Goal: Task Accomplishment & Management: Use online tool/utility

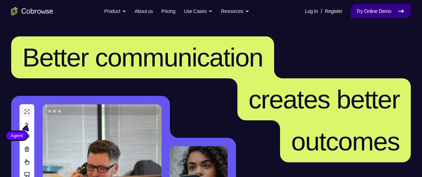
click at [362, 6] on link "Try Online Demo" at bounding box center [381, 11] width 60 height 14
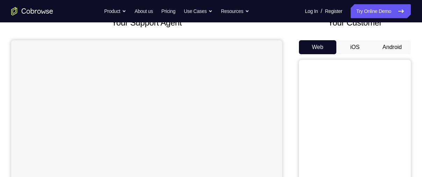
scroll to position [51, 0]
click at [396, 47] on button "Android" at bounding box center [391, 47] width 37 height 14
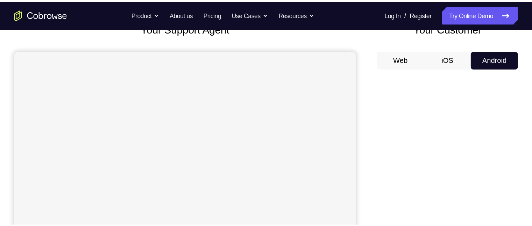
scroll to position [51, 0]
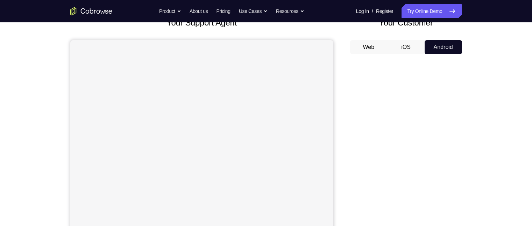
drag, startPoint x: 396, startPoint y: 47, endPoint x: 349, endPoint y: 69, distance: 52.4
click at [349, 69] on div "Your Support Agent Your Customer Web iOS Android" at bounding box center [265, 145] width 391 height 258
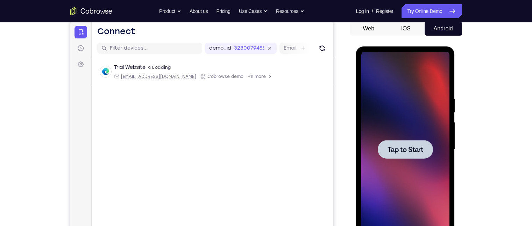
scroll to position [0, 0]
drag, startPoint x: 402, startPoint y: 153, endPoint x: 385, endPoint y: 154, distance: 17.1
click at [385, 154] on div at bounding box center [404, 149] width 55 height 19
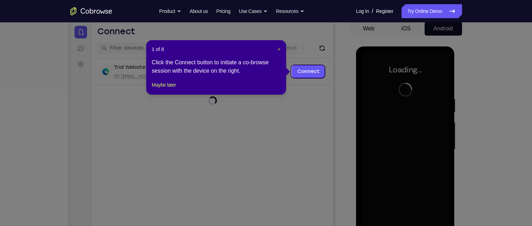
click at [280, 48] on span "×" at bounding box center [279, 49] width 3 height 6
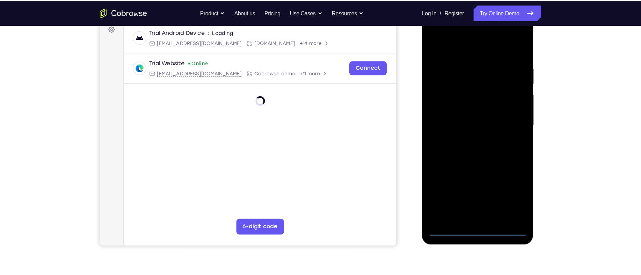
scroll to position [108, 0]
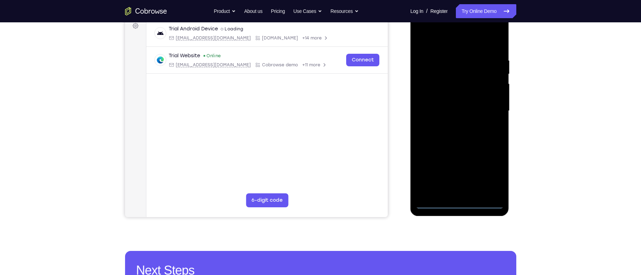
drag, startPoint x: 535, startPoint y: 11, endPoint x: 398, endPoint y: 81, distance: 154.1
click at [398, 81] on div "Your Support Agent Your Customer Web iOS Android" at bounding box center [320, 88] width 391 height 258
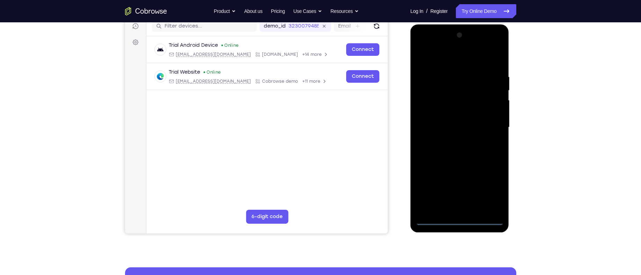
scroll to position [101, 0]
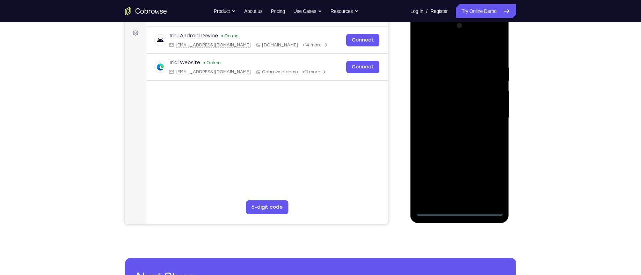
click at [421, 176] on div at bounding box center [460, 118] width 88 height 196
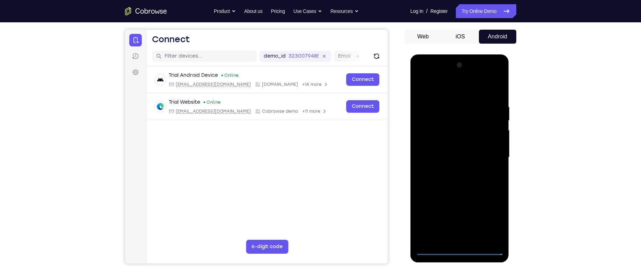
scroll to position [60, 0]
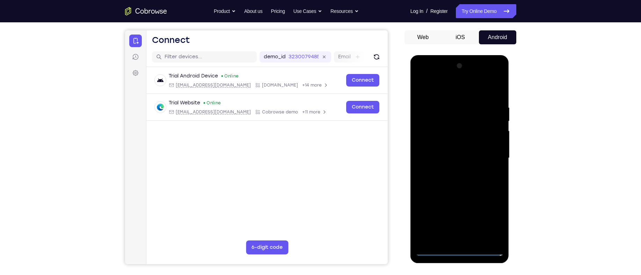
click at [421, 87] on div at bounding box center [460, 158] width 88 height 196
click at [421, 157] on div at bounding box center [460, 158] width 88 height 196
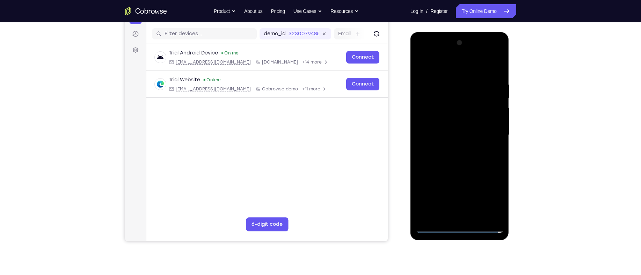
click at [421, 176] on div at bounding box center [460, 135] width 88 height 196
click at [421, 147] on div at bounding box center [460, 135] width 88 height 196
click at [421, 127] on div at bounding box center [460, 135] width 88 height 196
click at [421, 123] on div at bounding box center [460, 135] width 88 height 196
click at [421, 137] on div at bounding box center [460, 135] width 88 height 196
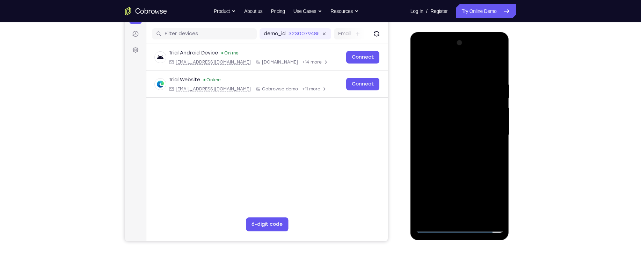
click at [421, 161] on div at bounding box center [460, 135] width 88 height 196
click at [421, 154] on div at bounding box center [460, 135] width 88 height 196
click at [421, 161] on div at bounding box center [460, 135] width 88 height 196
click at [421, 159] on div at bounding box center [460, 135] width 88 height 196
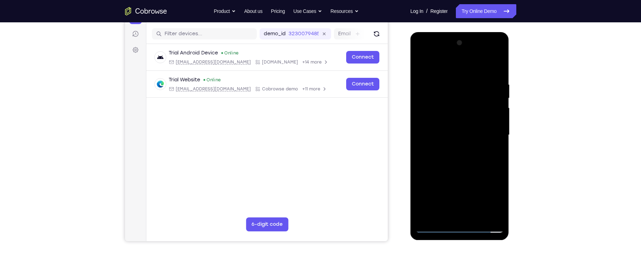
click at [421, 159] on div at bounding box center [460, 135] width 88 height 196
click at [421, 144] on div at bounding box center [460, 135] width 88 height 196
click at [421, 134] on div at bounding box center [460, 135] width 88 height 196
click at [421, 157] on div at bounding box center [460, 135] width 88 height 196
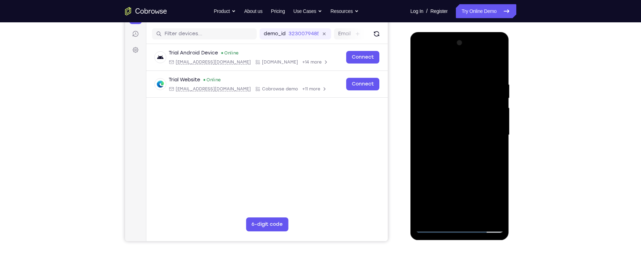
click at [421, 155] on div at bounding box center [460, 135] width 88 height 196
drag, startPoint x: 448, startPoint y: 69, endPoint x: 545, endPoint y: 76, distance: 97.1
click at [421, 76] on html "Online web based iOS Simulators and Android Emulators. Run iPhone, iPad, Mobile…" at bounding box center [461, 137] width 100 height 210
click at [421, 153] on div at bounding box center [460, 135] width 88 height 196
click at [421, 170] on div at bounding box center [460, 135] width 88 height 196
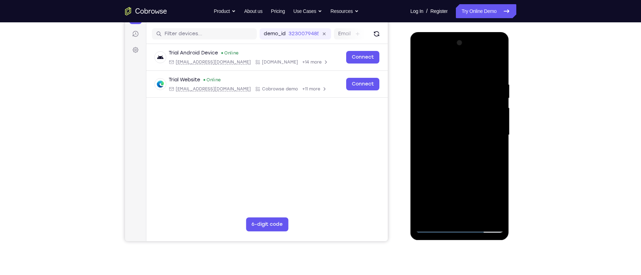
click at [421, 102] on div at bounding box center [460, 135] width 88 height 196
click at [421, 128] on div at bounding box center [460, 135] width 88 height 196
click at [421, 107] on div at bounding box center [460, 135] width 88 height 196
click at [421, 106] on div at bounding box center [460, 135] width 88 height 196
click at [421, 120] on div at bounding box center [460, 135] width 88 height 196
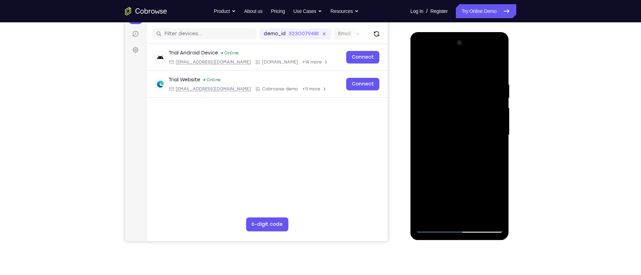
click at [421, 156] on div at bounding box center [460, 135] width 88 height 196
click at [421, 121] on div at bounding box center [460, 135] width 88 height 196
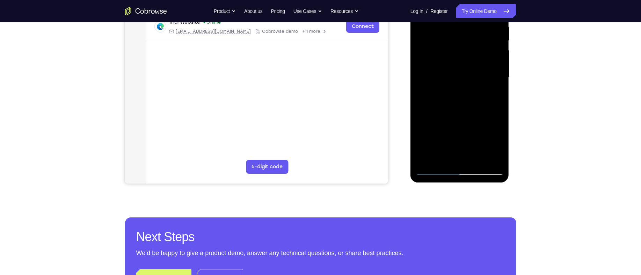
scroll to position [144, 0]
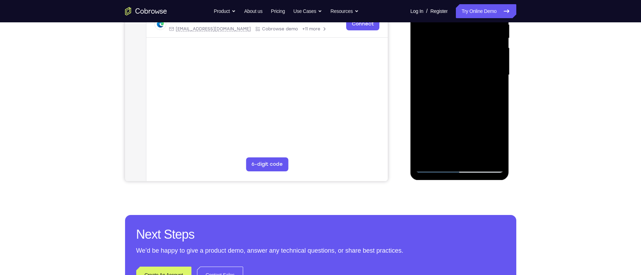
click at [421, 164] on div at bounding box center [460, 75] width 88 height 196
click at [421, 168] on div at bounding box center [460, 75] width 88 height 196
click at [421, 69] on div at bounding box center [460, 75] width 88 height 196
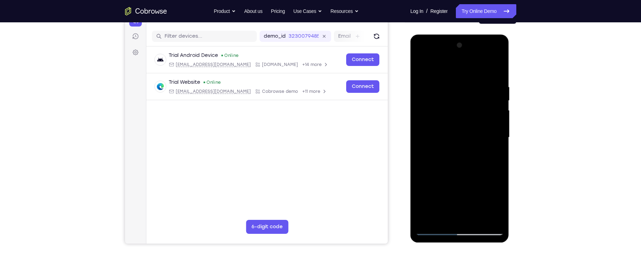
scroll to position [103, 0]
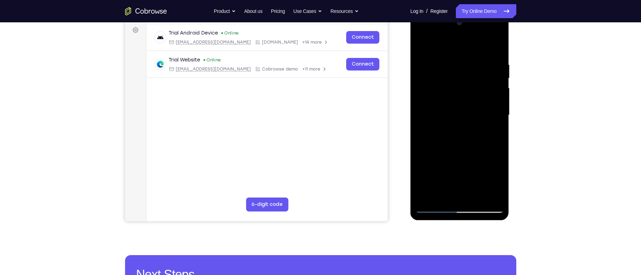
click at [421, 176] on div at bounding box center [460, 115] width 88 height 196
click at [421, 113] on div at bounding box center [460, 115] width 88 height 196
click at [421, 101] on div at bounding box center [460, 115] width 88 height 196
click at [421, 118] on div at bounding box center [460, 115] width 88 height 196
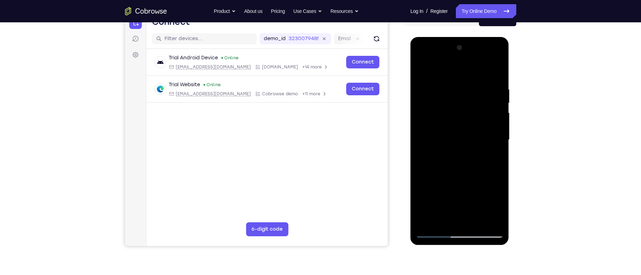
drag, startPoint x: 432, startPoint y: 69, endPoint x: 524, endPoint y: 80, distance: 92.9
click at [421, 80] on html "Online web based iOS Simulators and Android Emulators. Run iPhone, iPad, Mobile…" at bounding box center [461, 142] width 100 height 210
drag, startPoint x: 450, startPoint y: 153, endPoint x: 445, endPoint y: 113, distance: 41.2
click at [421, 113] on div at bounding box center [460, 140] width 88 height 196
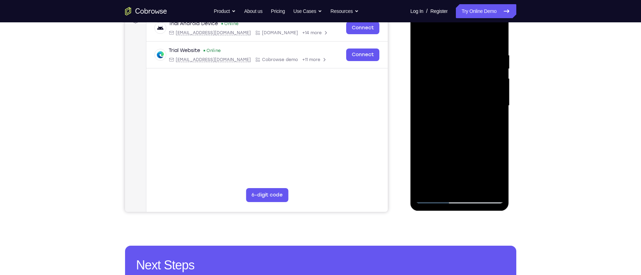
click at [421, 176] on div at bounding box center [460, 106] width 88 height 196
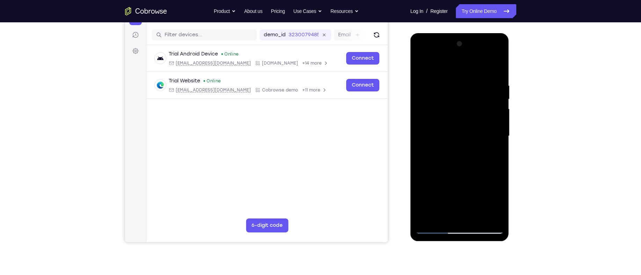
scroll to position [80, 0]
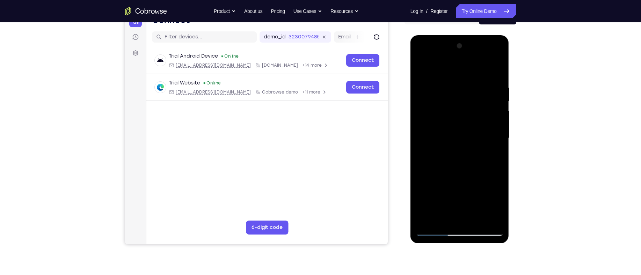
click at [421, 117] on div at bounding box center [460, 139] width 88 height 196
click at [421, 105] on div at bounding box center [460, 139] width 88 height 196
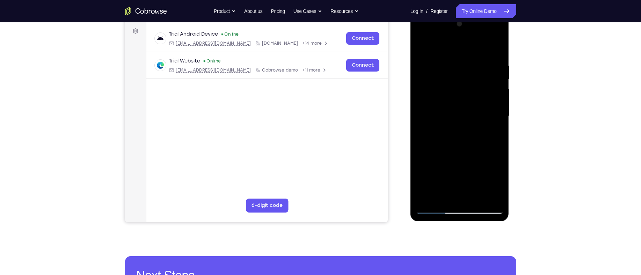
scroll to position [102, 0]
click at [421, 87] on div at bounding box center [460, 117] width 88 height 196
click at [421, 86] on div at bounding box center [460, 117] width 88 height 196
drag, startPoint x: 442, startPoint y: 152, endPoint x: 444, endPoint y: 76, distance: 75.9
click at [421, 76] on div at bounding box center [460, 117] width 88 height 196
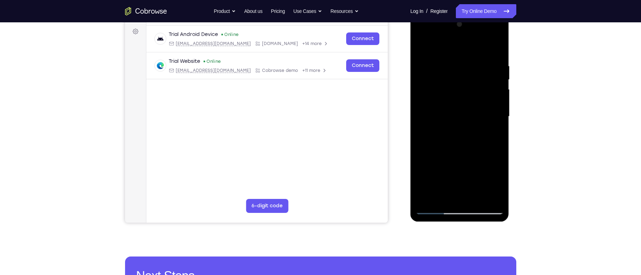
drag, startPoint x: 444, startPoint y: 91, endPoint x: 421, endPoint y: 172, distance: 84.6
click at [421, 172] on div at bounding box center [460, 117] width 88 height 196
click at [421, 137] on div at bounding box center [460, 117] width 88 height 196
click at [421, 74] on div at bounding box center [460, 117] width 88 height 196
click at [421, 176] on div at bounding box center [460, 117] width 88 height 196
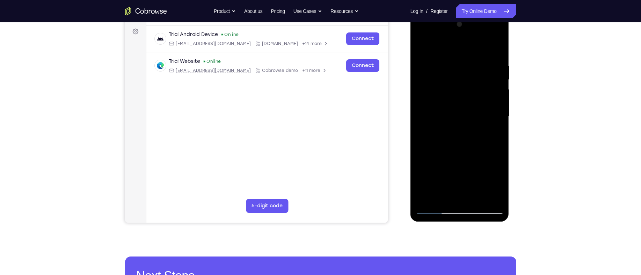
click at [421, 176] on div at bounding box center [460, 117] width 88 height 196
click at [421, 112] on div at bounding box center [460, 117] width 88 height 196
click at [421, 95] on div at bounding box center [460, 117] width 88 height 196
click at [421, 176] on div at bounding box center [460, 117] width 88 height 196
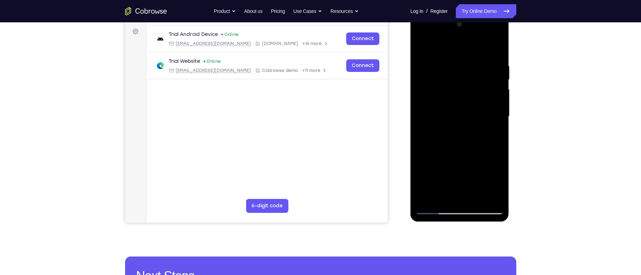
click at [421, 176] on div at bounding box center [460, 117] width 88 height 196
click at [421, 53] on div at bounding box center [460, 117] width 88 height 196
click at [421, 176] on div at bounding box center [460, 117] width 88 height 196
drag, startPoint x: 445, startPoint y: 166, endPoint x: 455, endPoint y: 116, distance: 50.3
click at [421, 116] on div at bounding box center [460, 117] width 88 height 196
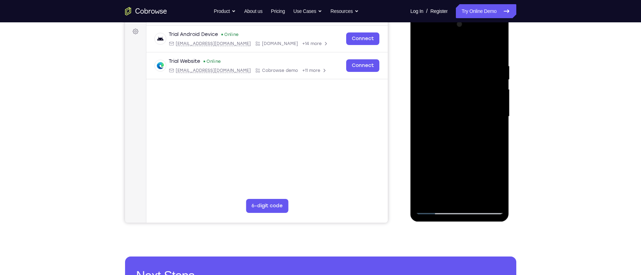
drag, startPoint x: 491, startPoint y: 147, endPoint x: 490, endPoint y: 74, distance: 72.4
click at [421, 74] on div at bounding box center [460, 117] width 88 height 196
drag, startPoint x: 463, startPoint y: 155, endPoint x: 463, endPoint y: 69, distance: 86.0
click at [421, 69] on div at bounding box center [460, 117] width 88 height 196
drag, startPoint x: 454, startPoint y: 168, endPoint x: 460, endPoint y: 72, distance: 96.3
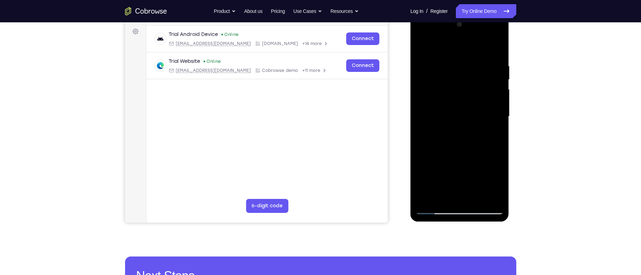
click at [421, 72] on div at bounding box center [460, 117] width 88 height 196
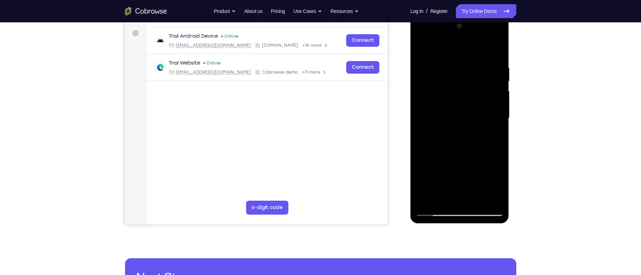
drag, startPoint x: 453, startPoint y: 87, endPoint x: 444, endPoint y: 185, distance: 98.2
click at [421, 176] on div at bounding box center [460, 119] width 88 height 196
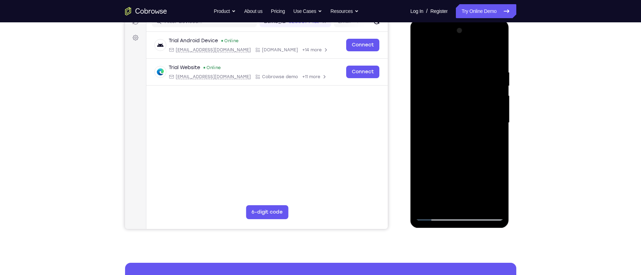
scroll to position [96, 0]
drag, startPoint x: 429, startPoint y: 120, endPoint x: 456, endPoint y: 118, distance: 27.7
click at [421, 118] on div at bounding box center [460, 123] width 88 height 196
click at [421, 162] on div at bounding box center [460, 123] width 88 height 196
drag, startPoint x: 434, startPoint y: 133, endPoint x: 484, endPoint y: 132, distance: 49.3
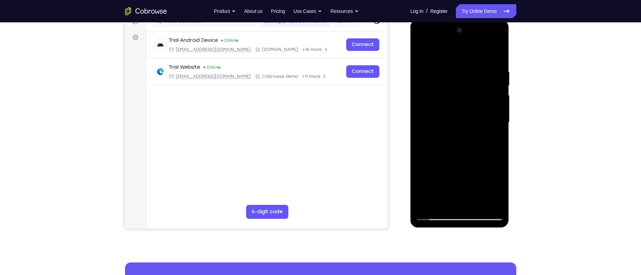
click at [421, 132] on div at bounding box center [460, 123] width 88 height 196
drag, startPoint x: 431, startPoint y: 123, endPoint x: 491, endPoint y: 122, distance: 59.4
click at [421, 122] on div at bounding box center [460, 123] width 88 height 196
drag, startPoint x: 438, startPoint y: 121, endPoint x: 504, endPoint y: 126, distance: 65.5
click at [421, 126] on div at bounding box center [460, 123] width 88 height 196
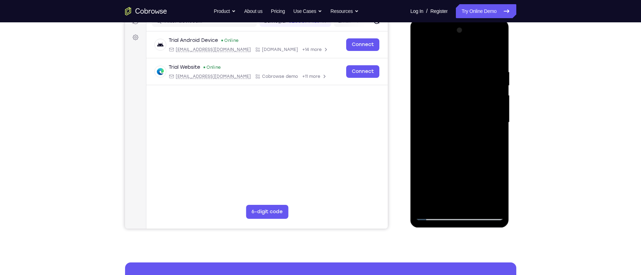
drag, startPoint x: 442, startPoint y: 119, endPoint x: 526, endPoint y: 115, distance: 84.3
click at [421, 115] on html "Online web based iOS Simulators and Android Emulators. Run iPhone, iPad, Mobile…" at bounding box center [461, 125] width 100 height 210
drag, startPoint x: 434, startPoint y: 121, endPoint x: 499, endPoint y: 122, distance: 64.3
click at [421, 122] on div at bounding box center [460, 123] width 88 height 196
drag, startPoint x: 498, startPoint y: 121, endPoint x: 426, endPoint y: 117, distance: 72.1
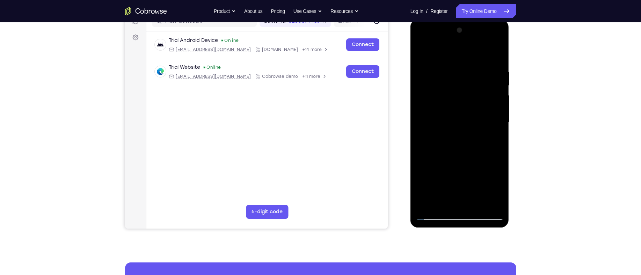
click at [421, 117] on div at bounding box center [460, 123] width 88 height 196
drag, startPoint x: 464, startPoint y: 179, endPoint x: 465, endPoint y: 88, distance: 90.9
click at [421, 88] on div at bounding box center [460, 123] width 88 height 196
drag, startPoint x: 445, startPoint y: 161, endPoint x: 455, endPoint y: 85, distance: 77.6
click at [421, 85] on div at bounding box center [460, 123] width 88 height 196
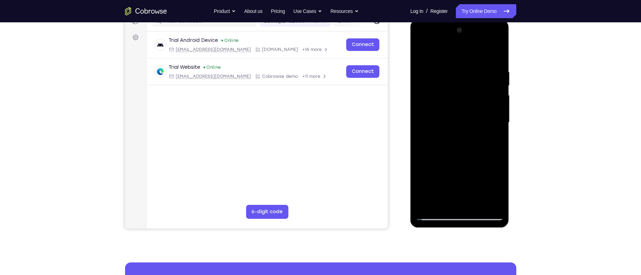
scroll to position [73, 0]
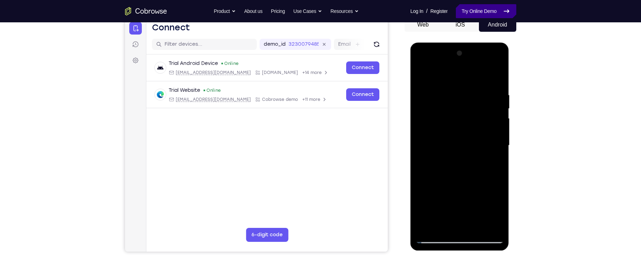
click at [421, 8] on link "Try Online Demo" at bounding box center [486, 11] width 60 height 14
drag, startPoint x: 464, startPoint y: 178, endPoint x: 471, endPoint y: 50, distance: 128.1
click at [421, 50] on div at bounding box center [460, 146] width 88 height 196
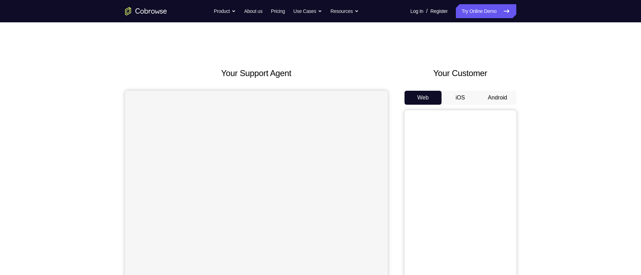
click at [511, 101] on button "Android" at bounding box center [497, 98] width 37 height 14
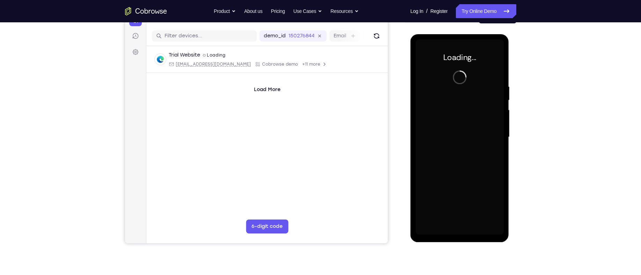
scroll to position [82, 0]
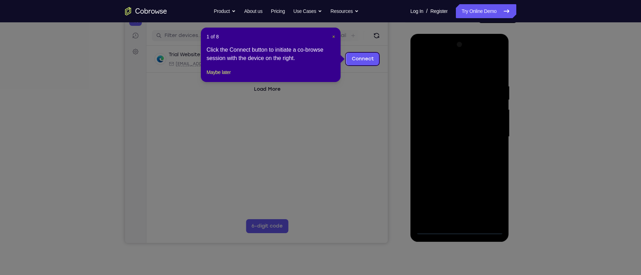
click at [333, 37] on span "×" at bounding box center [333, 37] width 3 height 6
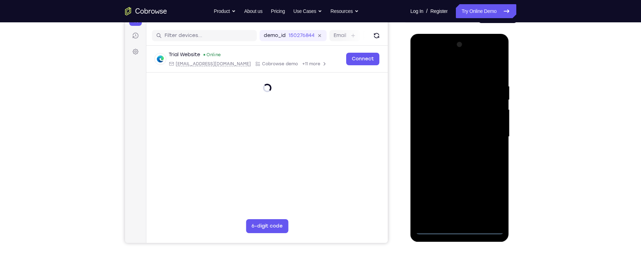
click at [459, 229] on div at bounding box center [460, 137] width 88 height 196
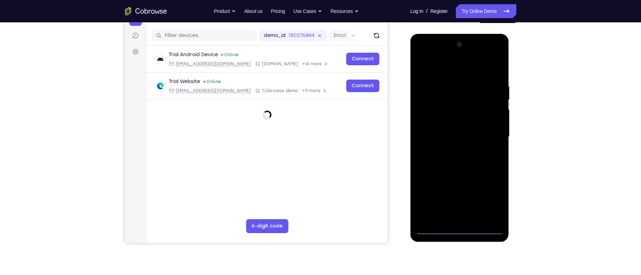
click at [495, 201] on div at bounding box center [460, 137] width 88 height 196
click at [440, 70] on div at bounding box center [460, 137] width 88 height 196
click at [489, 132] on div at bounding box center [460, 137] width 88 height 196
click at [451, 150] on div at bounding box center [460, 137] width 88 height 196
click at [458, 123] on div at bounding box center [460, 137] width 88 height 196
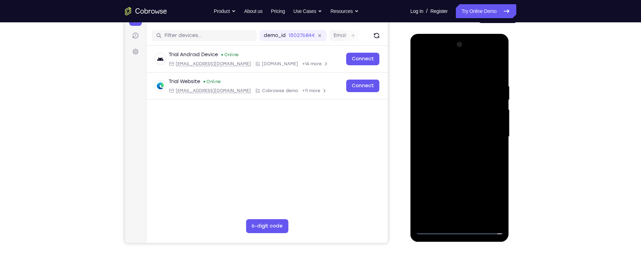
click at [453, 130] on div at bounding box center [460, 137] width 88 height 196
click at [451, 150] on div at bounding box center [460, 137] width 88 height 196
click at [461, 150] on div at bounding box center [460, 137] width 88 height 196
click at [485, 131] on div at bounding box center [460, 137] width 88 height 196
click at [460, 151] on div at bounding box center [460, 137] width 88 height 196
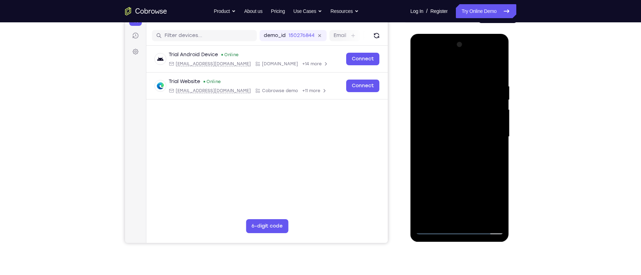
scroll to position [107, 0]
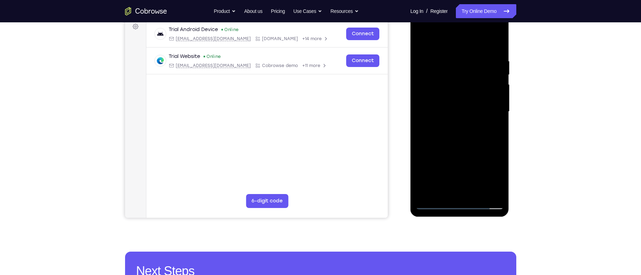
click at [466, 126] on div at bounding box center [460, 112] width 88 height 196
click at [470, 116] on div at bounding box center [460, 112] width 88 height 196
click at [459, 95] on div at bounding box center [460, 112] width 88 height 196
click at [460, 106] on div at bounding box center [460, 112] width 88 height 196
click at [462, 103] on div at bounding box center [460, 112] width 88 height 196
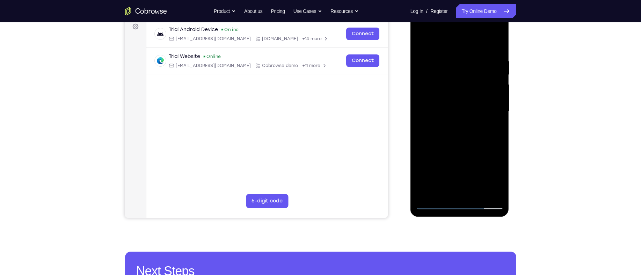
click at [440, 95] on div at bounding box center [460, 112] width 88 height 196
click at [452, 106] on div at bounding box center [460, 112] width 88 height 196
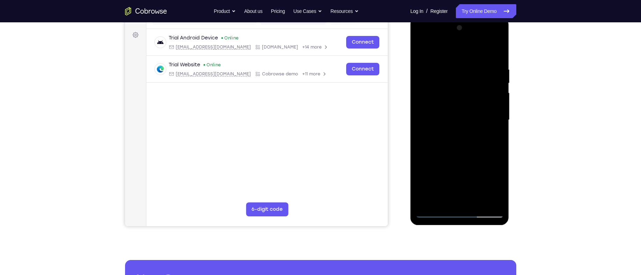
scroll to position [98, 0]
click at [452, 39] on div at bounding box center [460, 121] width 88 height 196
click at [456, 38] on div at bounding box center [460, 121] width 88 height 196
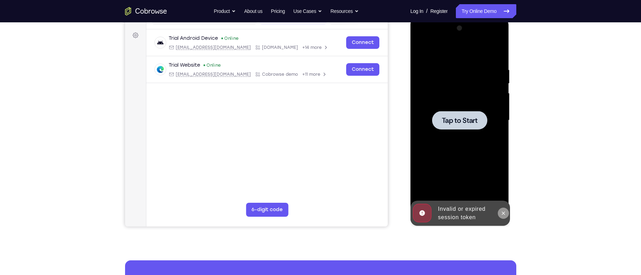
click at [504, 214] on icon at bounding box center [504, 214] width 6 height 6
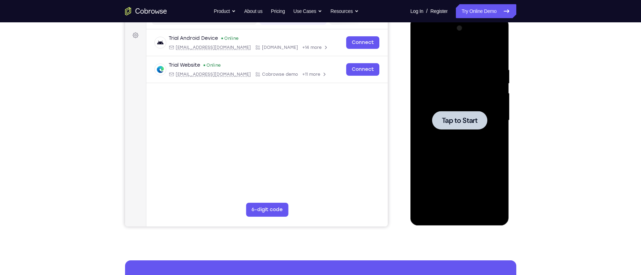
click at [467, 109] on div at bounding box center [460, 121] width 88 height 196
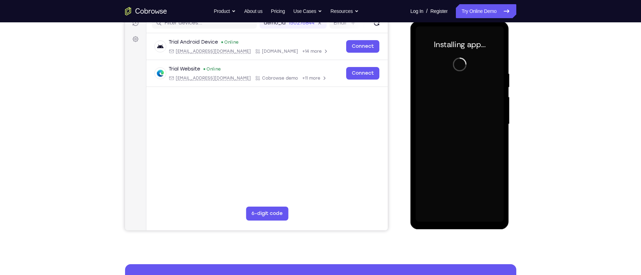
scroll to position [70, 0]
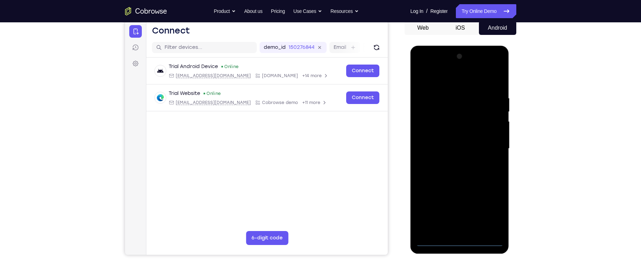
click at [457, 240] on div at bounding box center [460, 149] width 88 height 196
click at [458, 240] on div at bounding box center [460, 149] width 88 height 196
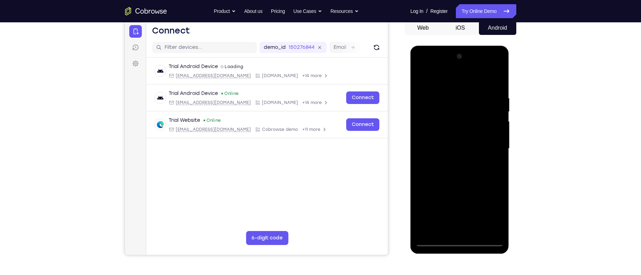
click at [495, 214] on div at bounding box center [460, 149] width 88 height 196
click at [437, 79] on div at bounding box center [460, 149] width 88 height 196
click at [492, 146] on div at bounding box center [460, 149] width 88 height 196
click at [452, 159] on div at bounding box center [460, 149] width 88 height 196
click at [446, 145] on div at bounding box center [460, 149] width 88 height 196
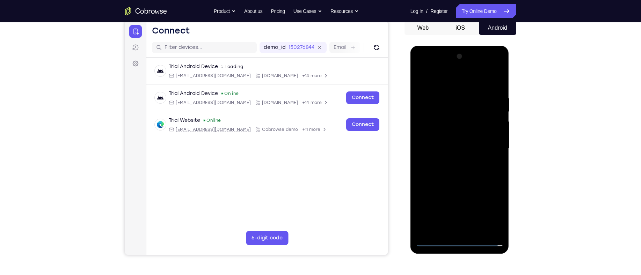
click at [447, 131] on div at bounding box center [460, 149] width 88 height 196
click at [451, 145] on div at bounding box center [460, 149] width 88 height 196
click at [459, 171] on div at bounding box center [460, 149] width 88 height 196
click at [476, 171] on div at bounding box center [460, 149] width 88 height 196
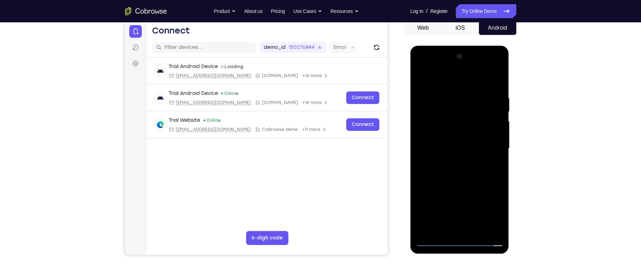
click at [516, 167] on div at bounding box center [461, 148] width 112 height 215
click at [480, 167] on div at bounding box center [460, 149] width 88 height 196
click at [468, 172] on div at bounding box center [460, 149] width 88 height 196
drag, startPoint x: 440, startPoint y: 78, endPoint x: 530, endPoint y: 73, distance: 90.0
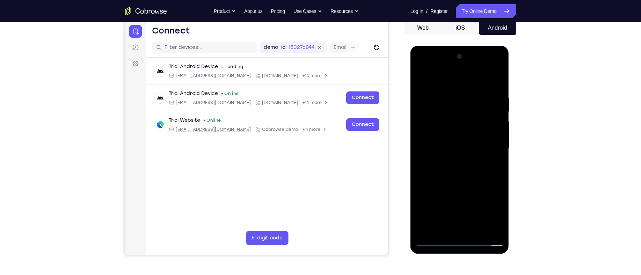
click at [510, 73] on html "Online web based iOS Simulators and Android Emulators. Run iPhone, iPad, Mobile…" at bounding box center [461, 151] width 100 height 210
click at [470, 168] on div at bounding box center [460, 149] width 88 height 196
click at [495, 159] on div at bounding box center [460, 149] width 88 height 196
click at [475, 148] on div at bounding box center [460, 149] width 88 height 196
click at [461, 179] on div at bounding box center [460, 149] width 88 height 196
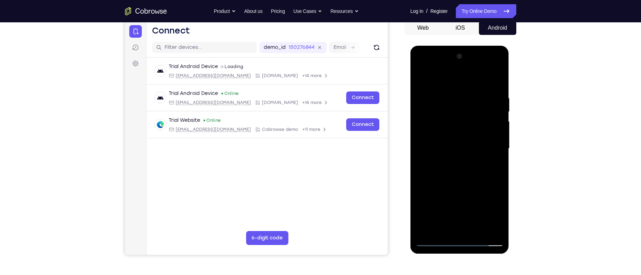
click at [462, 173] on div at bounding box center [460, 149] width 88 height 196
click at [465, 170] on div at bounding box center [460, 149] width 88 height 196
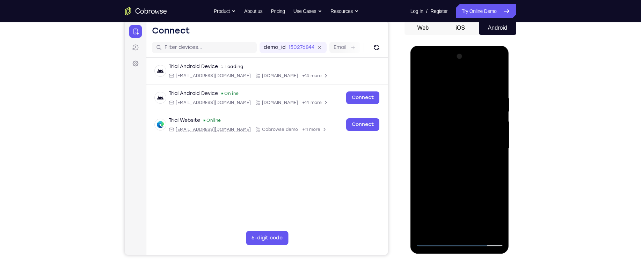
click at [465, 170] on div at bounding box center [460, 149] width 88 height 196
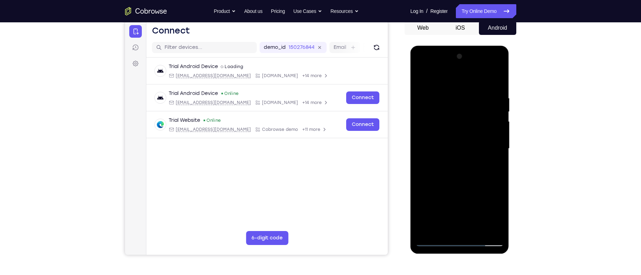
click at [474, 170] on div at bounding box center [460, 149] width 88 height 196
click at [454, 181] on div at bounding box center [460, 149] width 88 height 196
click at [446, 116] on div at bounding box center [460, 149] width 88 height 196
click at [459, 144] on div at bounding box center [460, 149] width 88 height 196
click at [440, 152] on div at bounding box center [460, 149] width 88 height 196
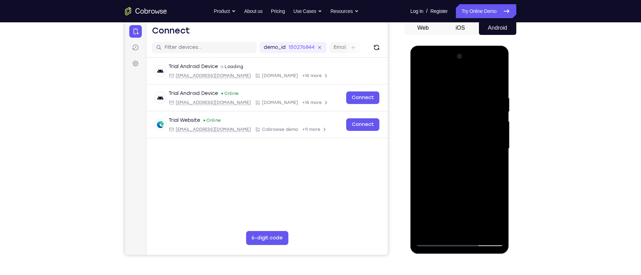
click at [442, 142] on div at bounding box center [460, 149] width 88 height 196
click at [457, 157] on div at bounding box center [460, 149] width 88 height 196
drag, startPoint x: 439, startPoint y: 82, endPoint x: 563, endPoint y: 83, distance: 124.8
click at [510, 83] on html "Online web based iOS Simulators and Android Emulators. Run iPhone, iPad, Mobile…" at bounding box center [461, 151] width 100 height 210
drag, startPoint x: 454, startPoint y: 221, endPoint x: 453, endPoint y: 179, distance: 42.3
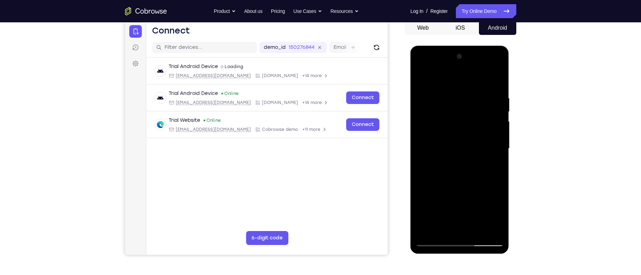
click at [453, 179] on div at bounding box center [460, 149] width 88 height 196
drag, startPoint x: 442, startPoint y: 136, endPoint x: 443, endPoint y: 123, distance: 13.3
click at [443, 123] on div at bounding box center [460, 149] width 88 height 196
click at [451, 228] on div at bounding box center [460, 149] width 88 height 196
click at [461, 129] on div at bounding box center [460, 149] width 88 height 196
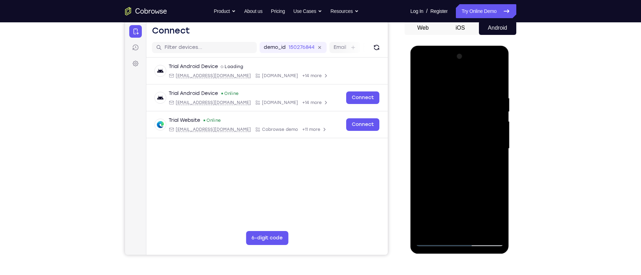
click at [439, 109] on div at bounding box center [460, 149] width 88 height 196
click at [440, 122] on div at bounding box center [460, 149] width 88 height 196
click at [467, 110] on div at bounding box center [460, 149] width 88 height 196
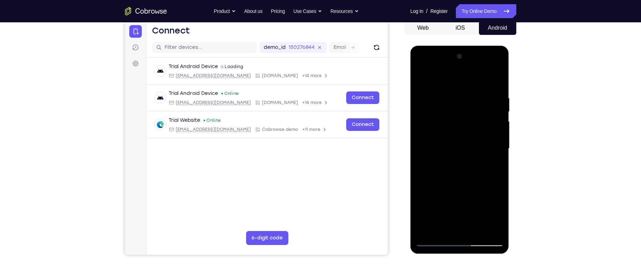
click at [467, 110] on div at bounding box center [460, 149] width 88 height 196
click at [461, 68] on div at bounding box center [460, 149] width 88 height 196
click at [421, 96] on div at bounding box center [460, 149] width 88 height 196
click at [453, 160] on div at bounding box center [460, 149] width 88 height 196
click at [454, 140] on div at bounding box center [460, 149] width 88 height 196
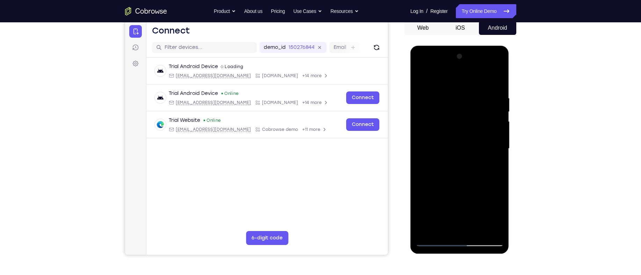
click at [438, 112] on div at bounding box center [460, 149] width 88 height 196
click at [438, 135] on div at bounding box center [460, 149] width 88 height 196
click at [448, 147] on div at bounding box center [460, 149] width 88 height 196
click at [464, 171] on div at bounding box center [460, 149] width 88 height 196
click at [470, 170] on div at bounding box center [460, 149] width 88 height 196
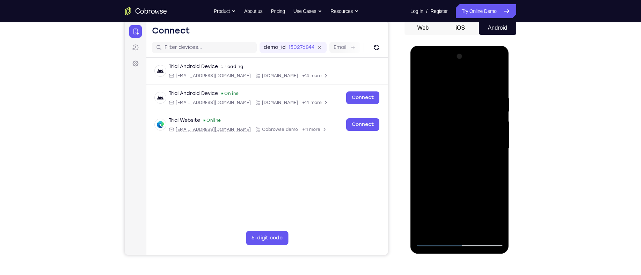
click at [470, 169] on div at bounding box center [460, 149] width 88 height 196
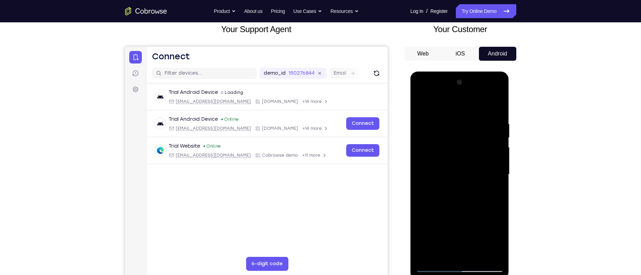
click at [482, 19] on nav "Go back Powerful, Flexible and Trustworthy. Avoid all extra friction for both A…" at bounding box center [320, 11] width 641 height 22
click at [483, 16] on link "Try Online Demo" at bounding box center [486, 11] width 60 height 14
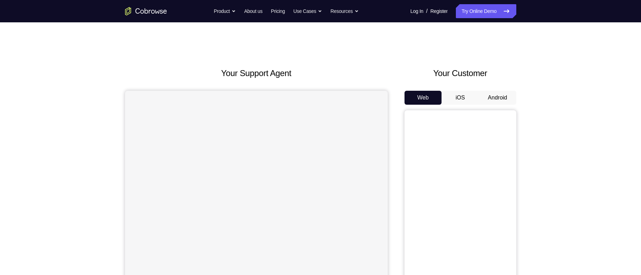
click at [501, 95] on button "Android" at bounding box center [497, 98] width 37 height 14
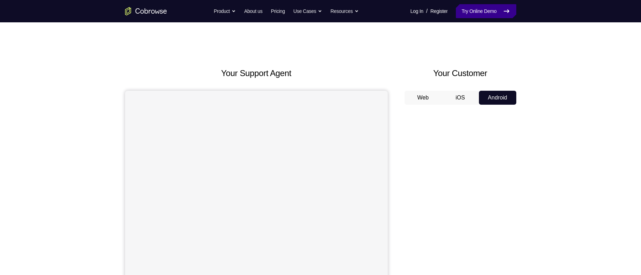
click at [483, 13] on link "Try Online Demo" at bounding box center [486, 11] width 60 height 14
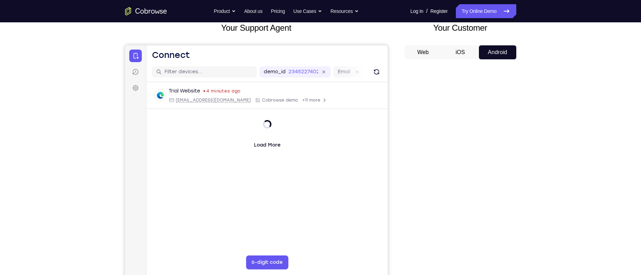
scroll to position [65, 0]
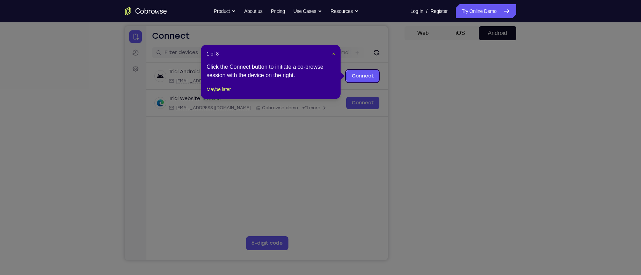
drag, startPoint x: 405, startPoint y: 143, endPoint x: 209, endPoint y: 27, distance: 227.2
click at [334, 53] on span "×" at bounding box center [333, 54] width 3 height 6
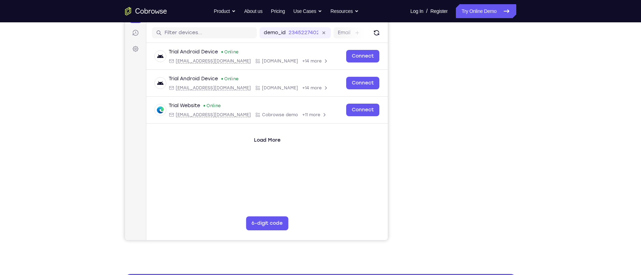
scroll to position [85, 0]
